Goal: Transaction & Acquisition: Purchase product/service

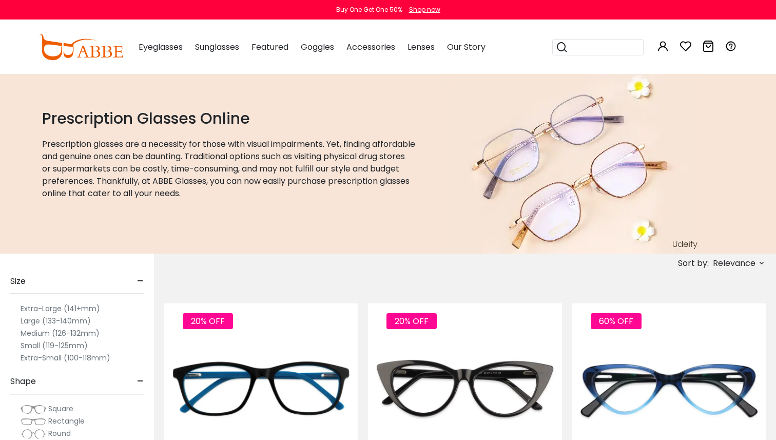
click at [671, 48] on div "Popular Searches round Sunglasses aviator clear tortoise cat Recommended Laya $…" at bounding box center [639, 47] width 195 height 53
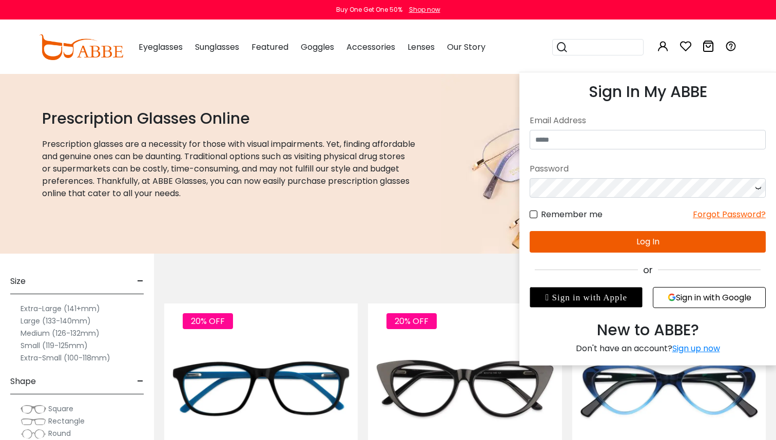
click at [666, 48] on icon at bounding box center [663, 46] width 12 height 12
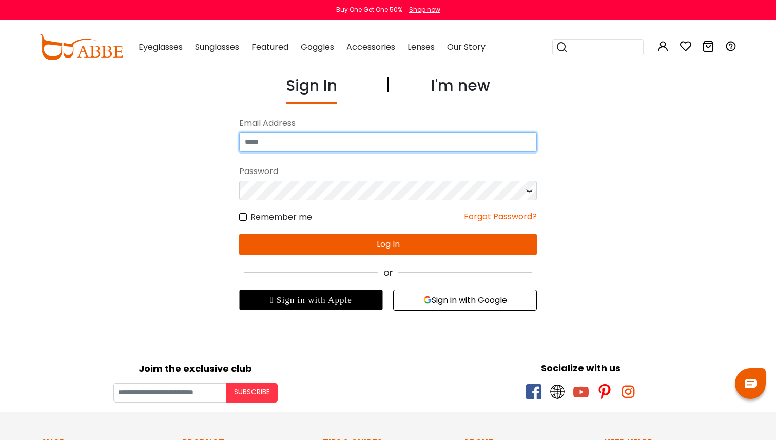
click at [450, 138] on input "email" at bounding box center [388, 142] width 298 height 20
type input "**********"
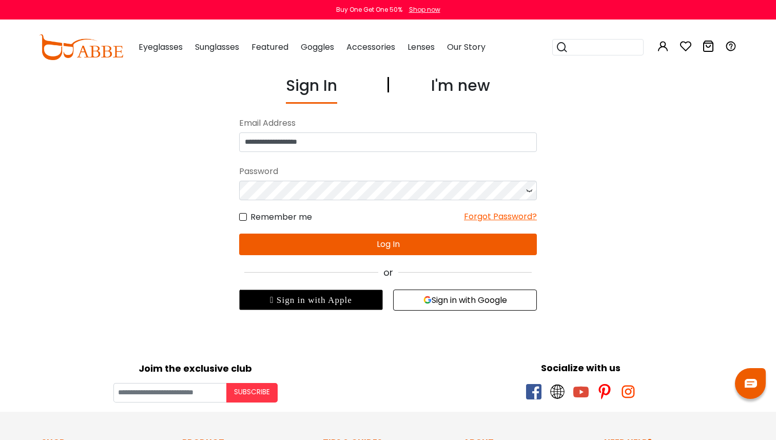
click at [536, 129] on div "Email Address" at bounding box center [388, 123] width 298 height 18
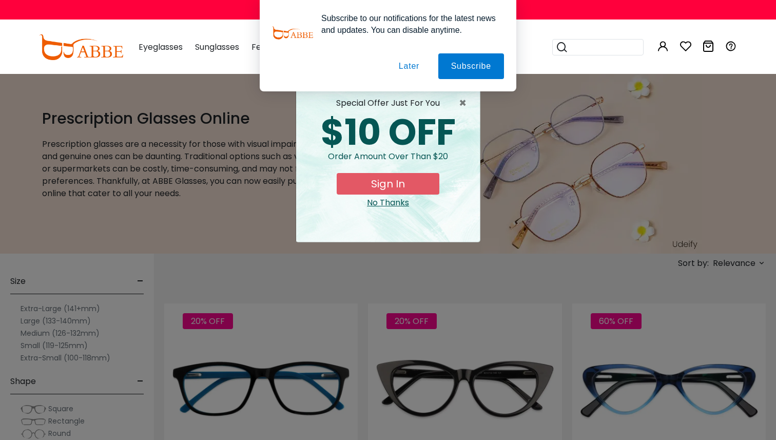
click at [0, 0] on button "Later" at bounding box center [0, 0] width 0 height 0
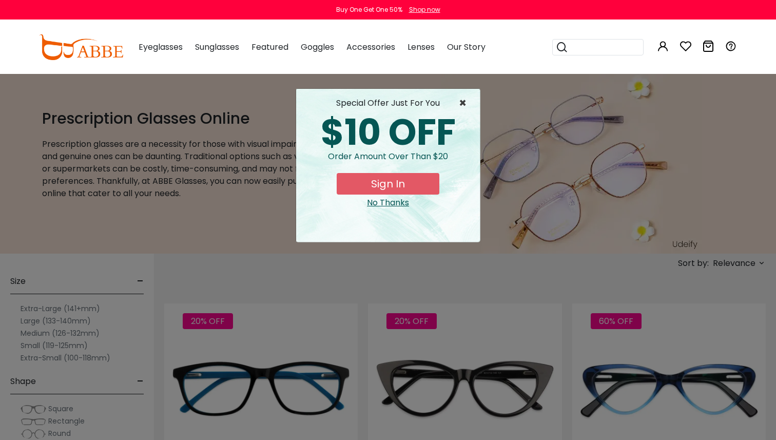
click at [470, 101] on span "×" at bounding box center [465, 103] width 13 height 12
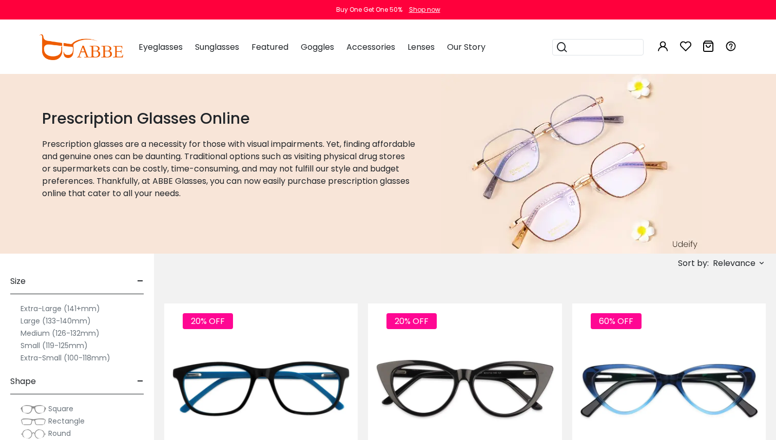
click at [601, 35] on div "Popular Searches round Sunglasses aviator clear tortoise cat Recommended Laya $…" at bounding box center [599, 47] width 94 height 53
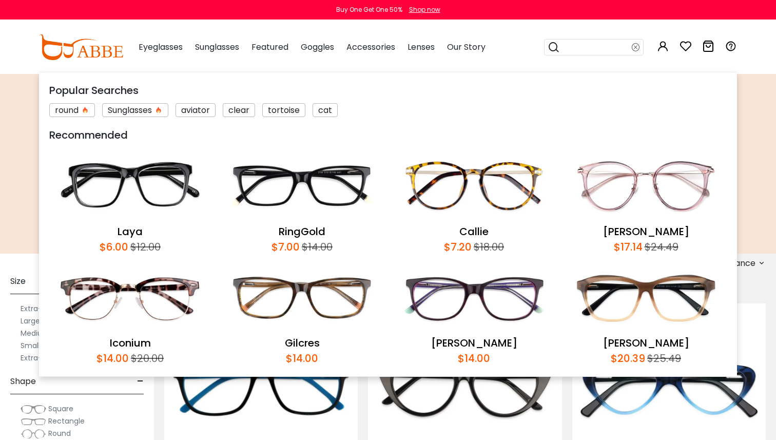
click at [601, 41] on input "search" at bounding box center [596, 47] width 72 height 15
type input "******"
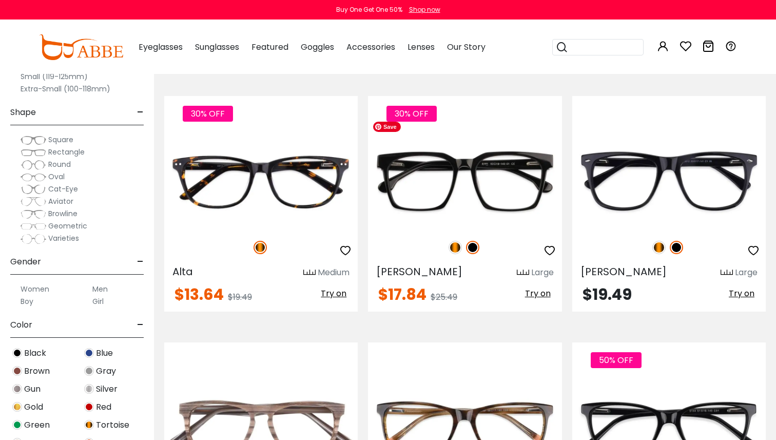
scroll to position [1753, 0]
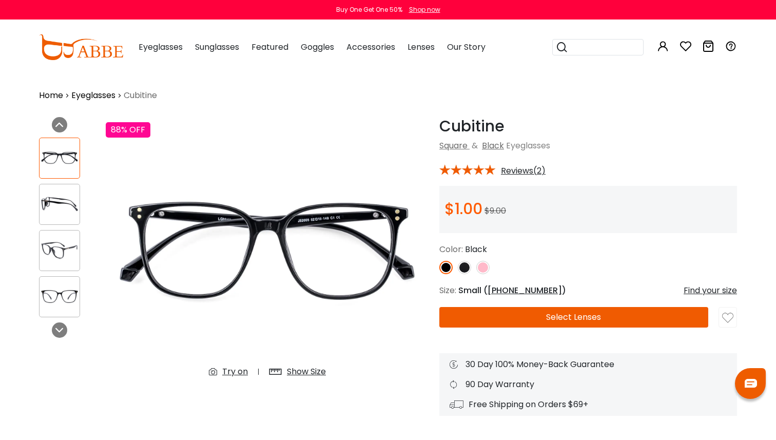
click at [61, 207] on img at bounding box center [60, 204] width 40 height 20
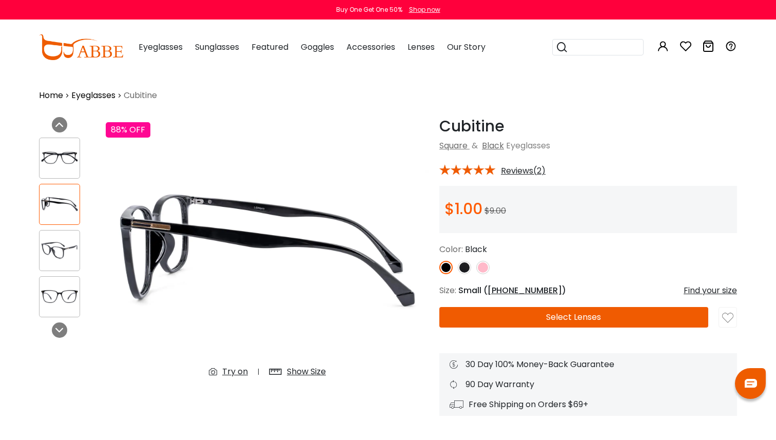
click at [62, 248] on img at bounding box center [60, 250] width 40 height 20
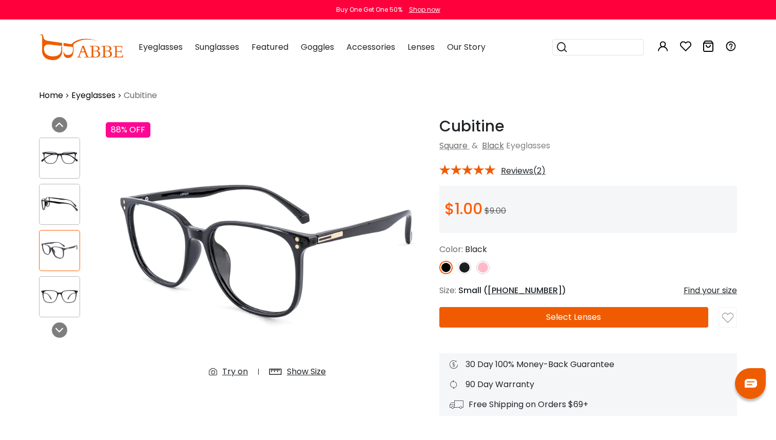
click at [68, 291] on img at bounding box center [60, 296] width 40 height 20
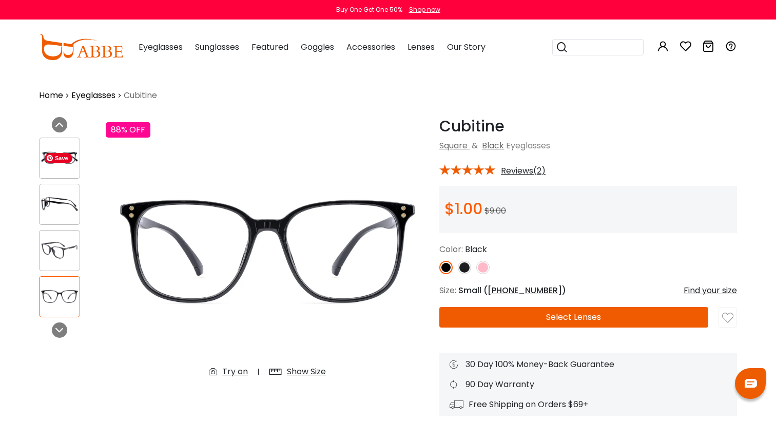
click at [63, 159] on span "Save" at bounding box center [59, 158] width 28 height 10
